Goal: Navigation & Orientation: Understand site structure

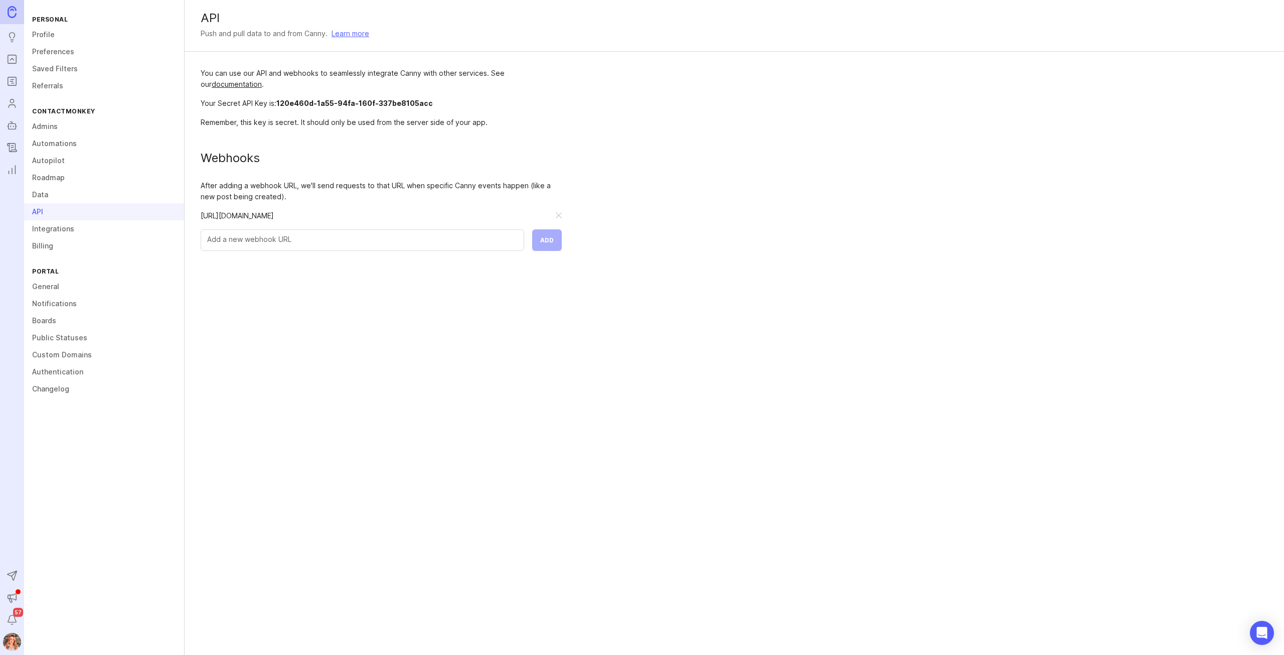
click at [56, 159] on link "Autopilot" at bounding box center [104, 160] width 160 height 17
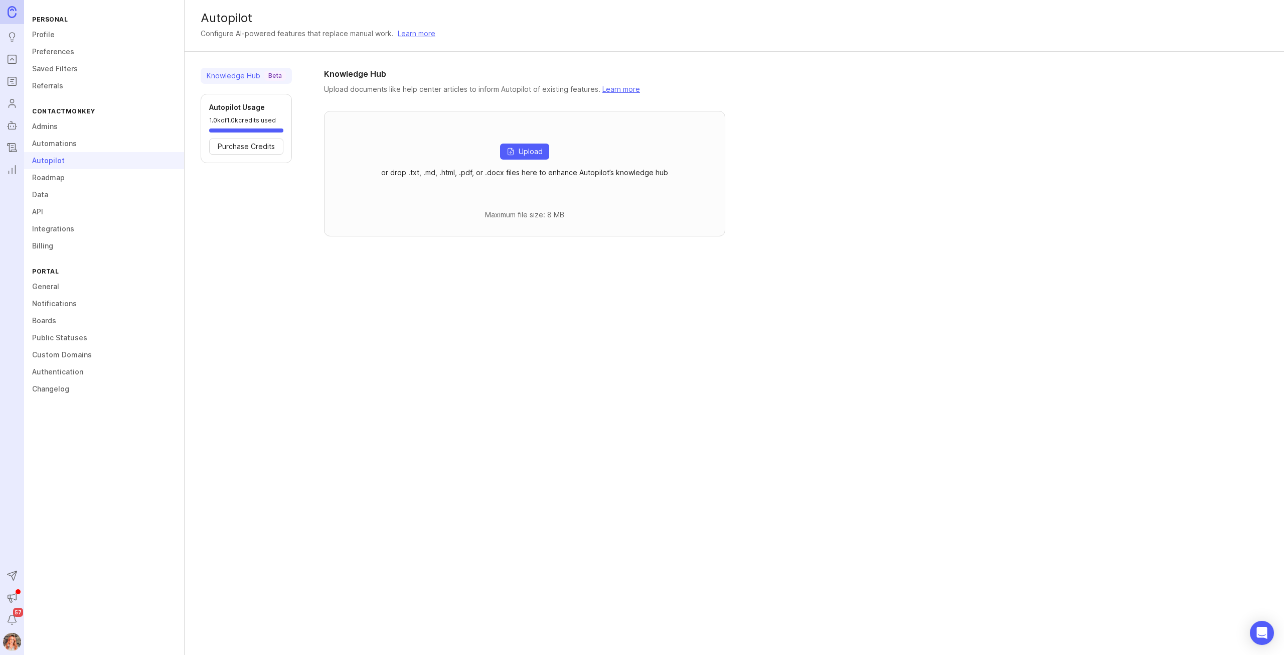
click at [14, 9] on img at bounding box center [12, 12] width 9 height 12
click at [12, 149] on icon "Changelog" at bounding box center [12, 147] width 11 height 12
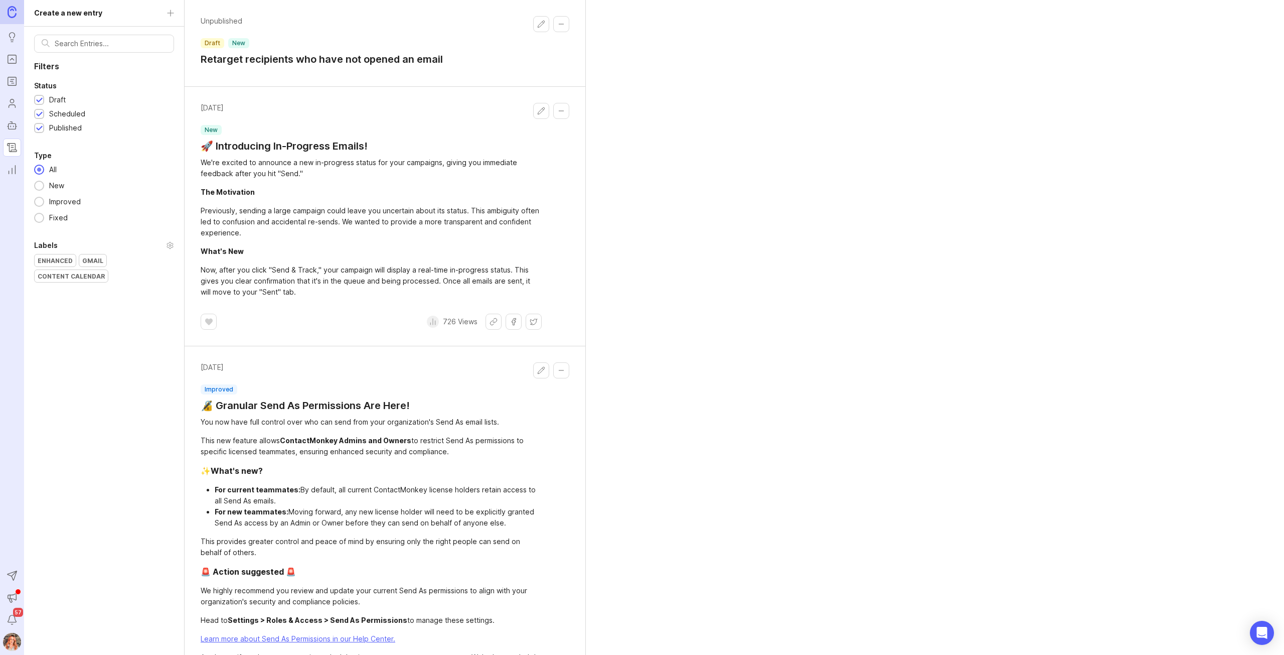
click at [15, 128] on icon "Autopilot" at bounding box center [12, 125] width 11 height 12
click at [6, 121] on link "Autopilot" at bounding box center [12, 125] width 18 height 18
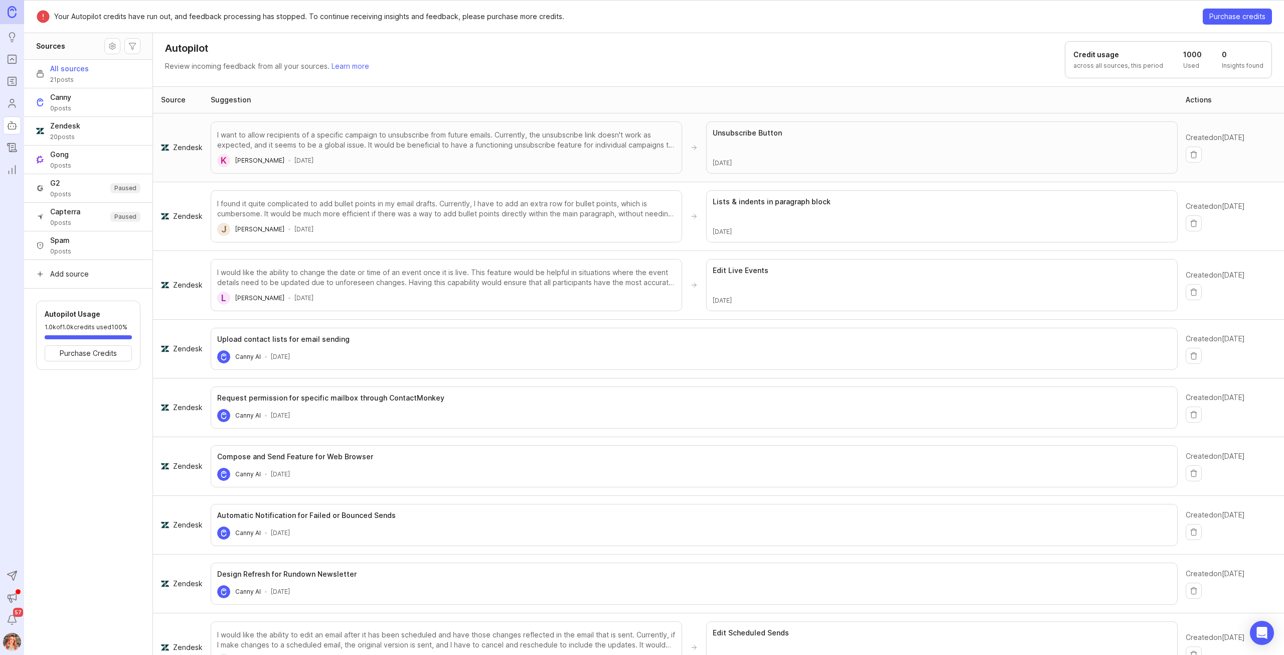
click at [234, 100] on div "Suggestion" at bounding box center [231, 100] width 40 height 10
